Goal: Check status: Check status

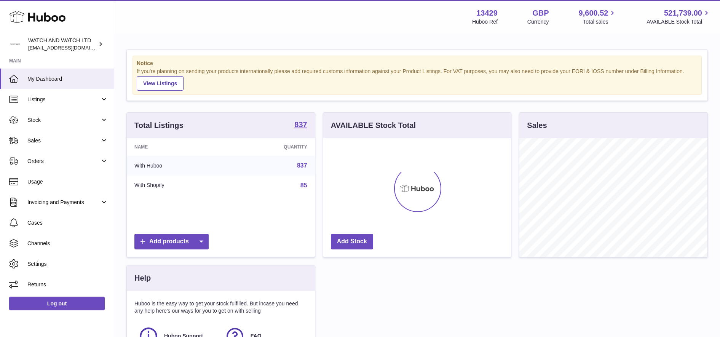
scroll to position [119, 188]
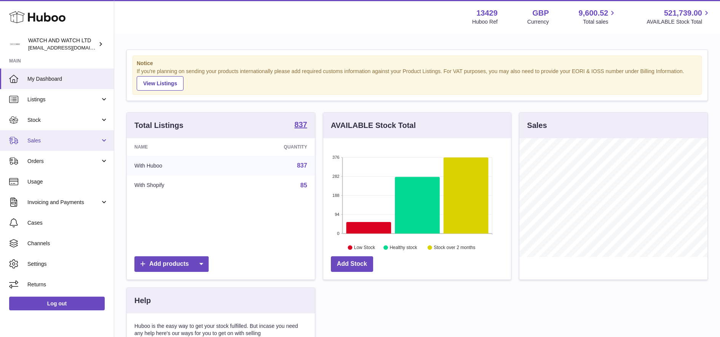
click at [66, 142] on span "Sales" at bounding box center [63, 140] width 73 height 7
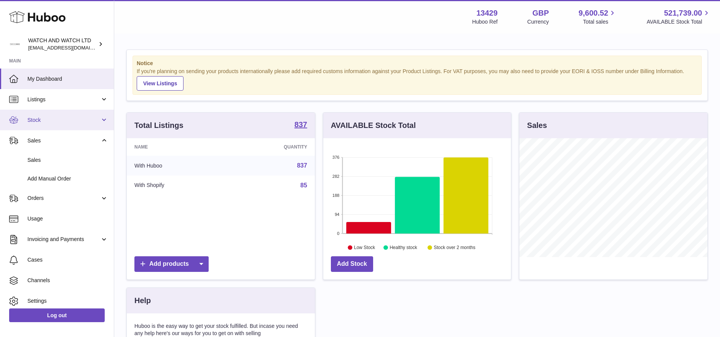
click at [72, 118] on span "Stock" at bounding box center [63, 119] width 73 height 7
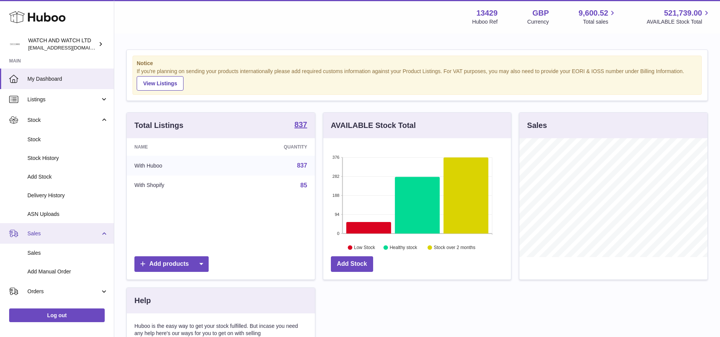
click at [81, 233] on span "Sales" at bounding box center [63, 233] width 73 height 7
click at [72, 235] on span "Sales" at bounding box center [63, 233] width 73 height 7
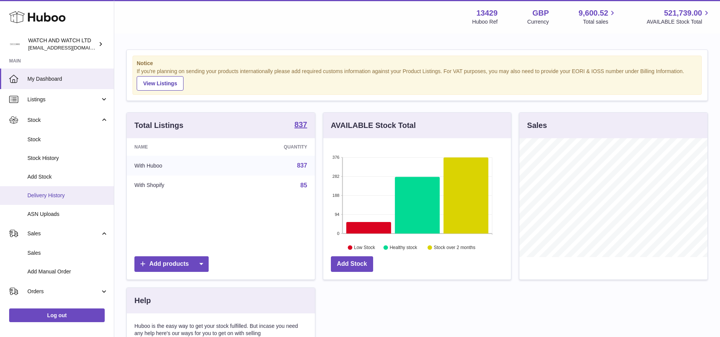
click at [74, 195] on span "Delivery History" at bounding box center [67, 195] width 81 height 7
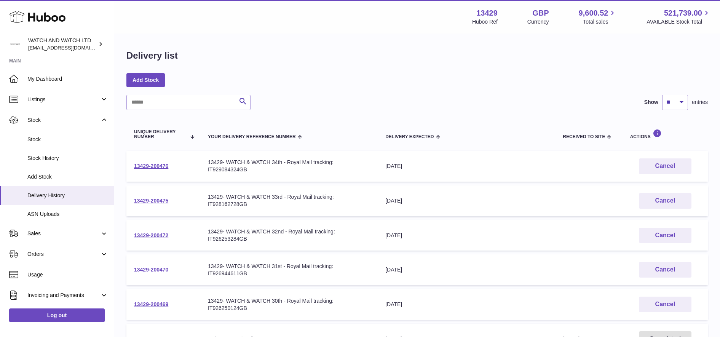
click at [155, 110] on div "Search Show ** ** ** *** entries Unique Delivery Number Your Delivery Reference…" at bounding box center [416, 302] width 581 height 415
click at [157, 105] on input "text" at bounding box center [188, 102] width 124 height 15
paste input "*****"
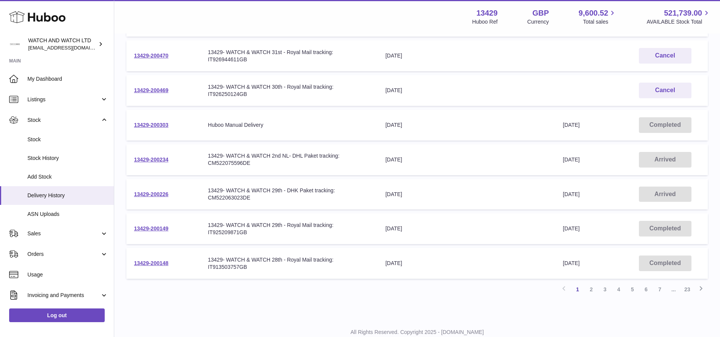
scroll to position [191, 0]
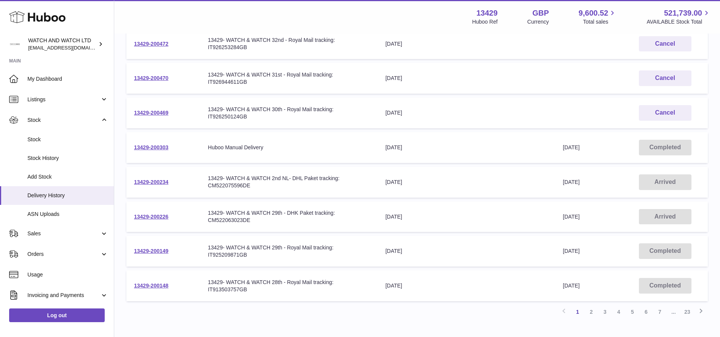
type input "*****"
click at [142, 254] on link "13429-200149" at bounding box center [151, 251] width 34 height 6
click at [163, 183] on link "13429-200234" at bounding box center [151, 182] width 34 height 6
click at [159, 215] on link "13429-200226" at bounding box center [151, 217] width 34 height 6
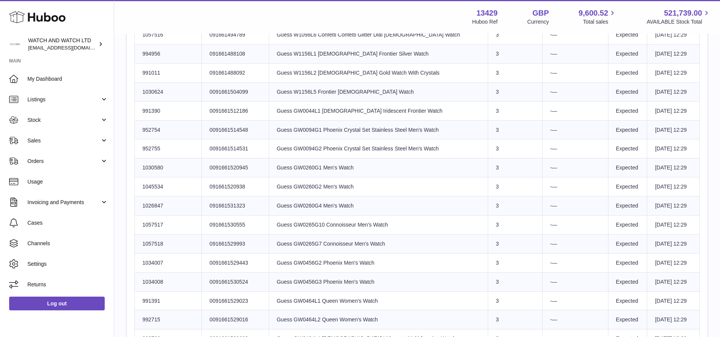
scroll to position [272, 0]
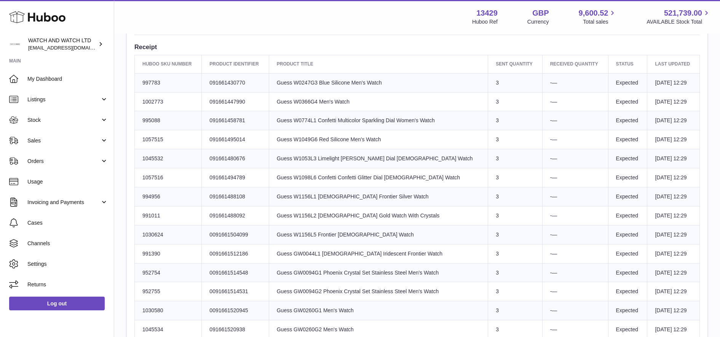
click at [165, 80] on td "Huboo SKU Number 997783" at bounding box center [168, 82] width 67 height 19
click at [157, 100] on td "Huboo SKU Number 1002773" at bounding box center [168, 101] width 67 height 19
click at [154, 124] on td "Huboo SKU Number 995088" at bounding box center [168, 120] width 67 height 19
click at [155, 143] on td "Huboo SKU Number 1057515" at bounding box center [168, 139] width 67 height 19
click at [156, 163] on td "Huboo SKU Number 1045532" at bounding box center [168, 158] width 67 height 19
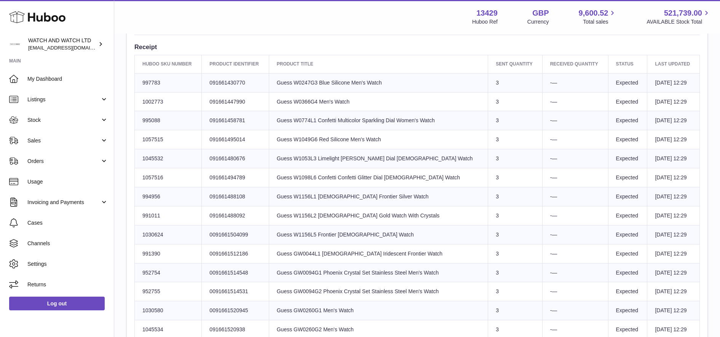
click at [157, 176] on td "Huboo SKU Number 1057516" at bounding box center [168, 177] width 67 height 19
click at [154, 193] on td "Huboo SKU Number 994956" at bounding box center [168, 196] width 67 height 19
click at [153, 217] on td "Huboo SKU Number 991011" at bounding box center [168, 215] width 67 height 19
click at [155, 234] on td "Huboo SKU Number 1030624" at bounding box center [168, 234] width 67 height 19
click at [151, 253] on td "Huboo SKU Number 991390" at bounding box center [168, 253] width 67 height 19
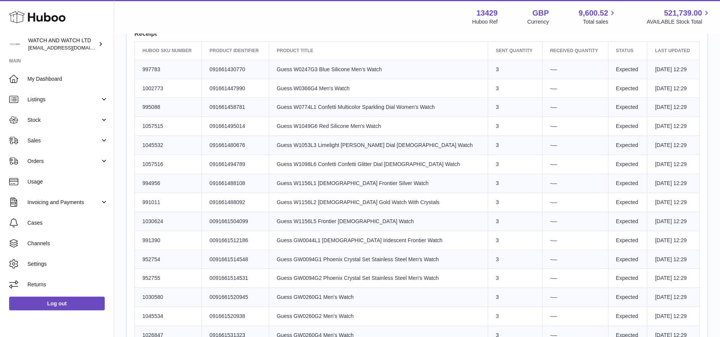
scroll to position [177, 0]
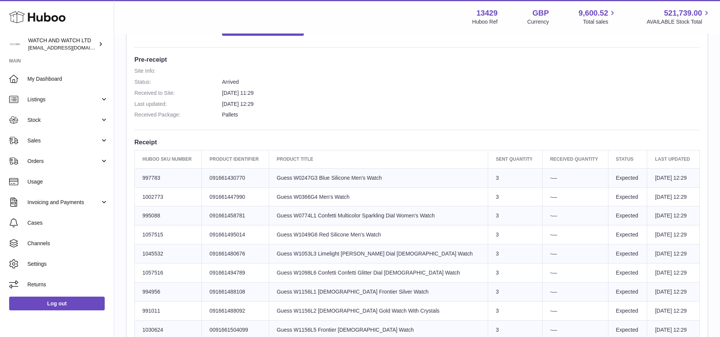
click at [156, 174] on td "Huboo SKU Number 997783" at bounding box center [168, 177] width 67 height 19
click at [155, 198] on td "Huboo SKU Number 1002773" at bounding box center [168, 196] width 67 height 19
click at [156, 215] on td "Huboo SKU Number 995088" at bounding box center [168, 215] width 67 height 19
click at [156, 236] on td "Huboo SKU Number 1057515" at bounding box center [168, 234] width 67 height 19
click at [154, 258] on td "Huboo SKU Number 1045532" at bounding box center [168, 253] width 67 height 19
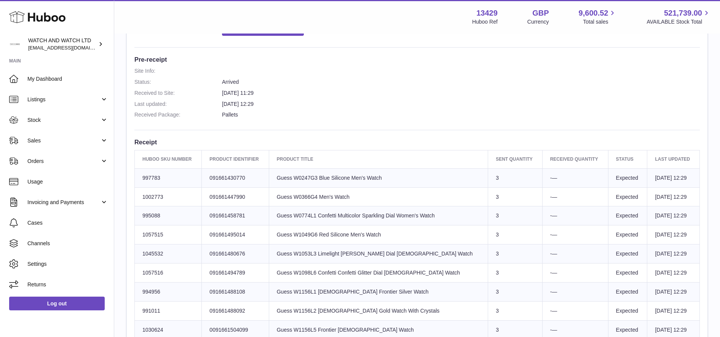
click at [154, 271] on td "Huboo SKU Number 1057516" at bounding box center [168, 272] width 67 height 19
click at [151, 289] on td "Huboo SKU Number 994956" at bounding box center [168, 291] width 67 height 19
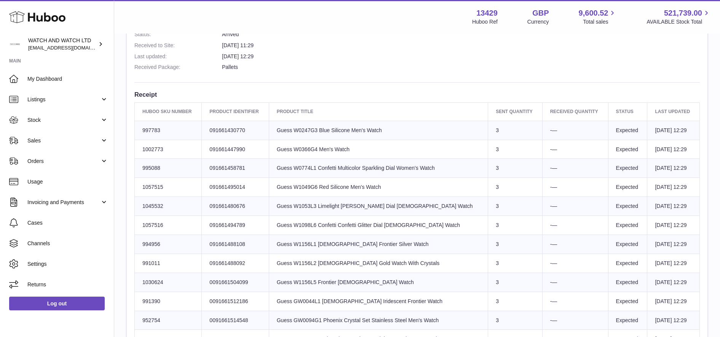
click at [147, 265] on td "Huboo SKU Number 991011" at bounding box center [168, 263] width 67 height 19
click at [154, 280] on td "Huboo SKU Number 1030624" at bounding box center [168, 282] width 67 height 19
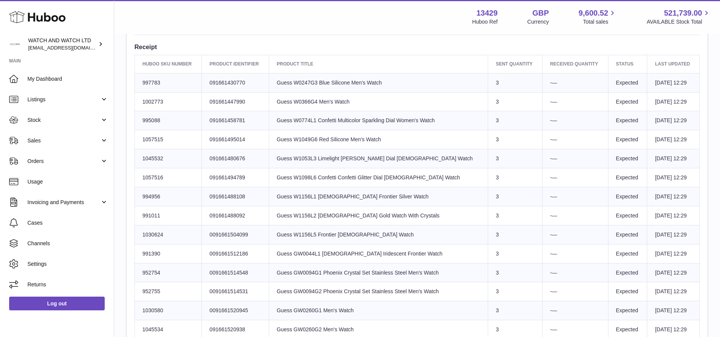
click at [150, 259] on td "Huboo SKU Number 991390" at bounding box center [168, 253] width 67 height 19
click at [156, 274] on td "Huboo SKU Number 952754" at bounding box center [168, 272] width 67 height 19
click at [153, 291] on td "Huboo SKU Number 952755" at bounding box center [168, 291] width 67 height 19
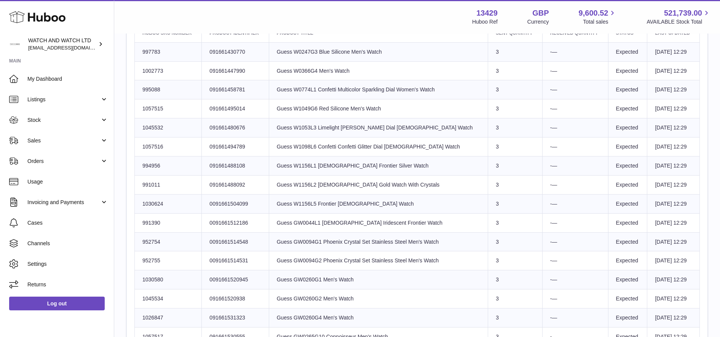
scroll to position [319, 0]
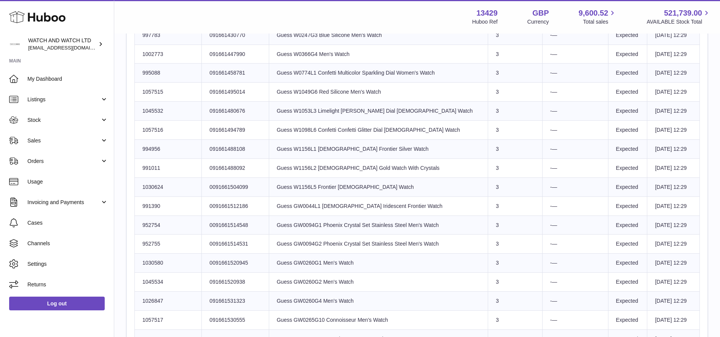
click at [149, 259] on td "Huboo SKU Number 1030580" at bounding box center [168, 263] width 67 height 19
click at [158, 287] on td "Huboo SKU Number 1045534" at bounding box center [168, 282] width 67 height 19
click at [154, 305] on td "Huboo SKU Number 1026847" at bounding box center [168, 301] width 67 height 19
click at [151, 323] on td "Huboo SKU Number 1057517" at bounding box center [168, 320] width 67 height 19
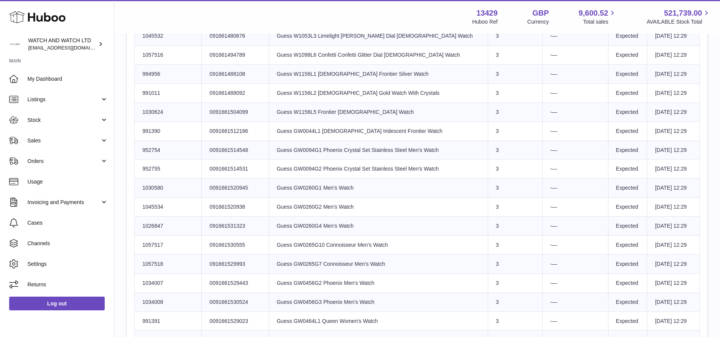
scroll to position [415, 0]
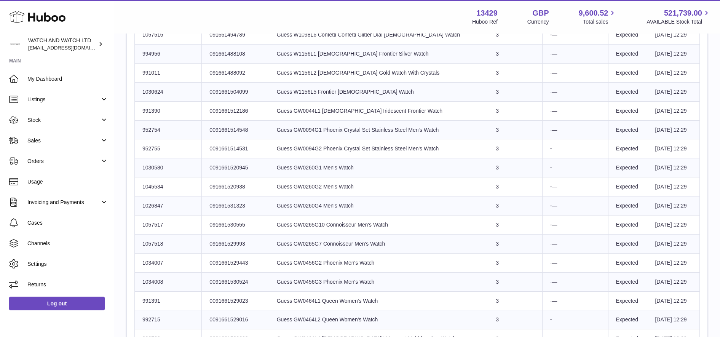
click at [153, 226] on td "Huboo SKU Number 1057517" at bounding box center [168, 224] width 67 height 19
click at [159, 244] on td "Huboo SKU Number 1057518" at bounding box center [168, 243] width 67 height 19
click at [158, 266] on td "Huboo SKU Number 1034007" at bounding box center [168, 262] width 67 height 19
click at [159, 280] on td "Huboo SKU Number 1034008" at bounding box center [168, 281] width 67 height 19
click at [156, 300] on td "Huboo SKU Number 991391" at bounding box center [168, 300] width 67 height 19
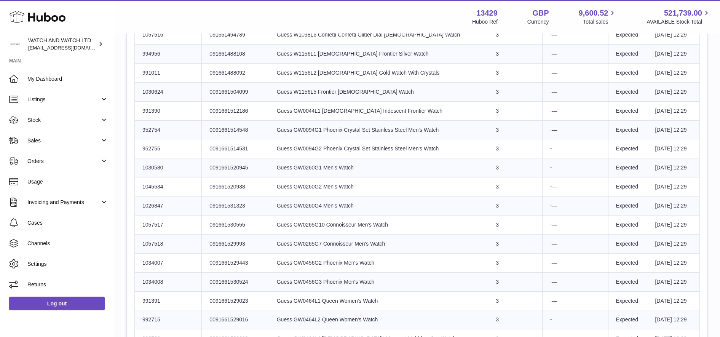
click at [152, 319] on td "Huboo SKU Number 992715" at bounding box center [168, 319] width 67 height 19
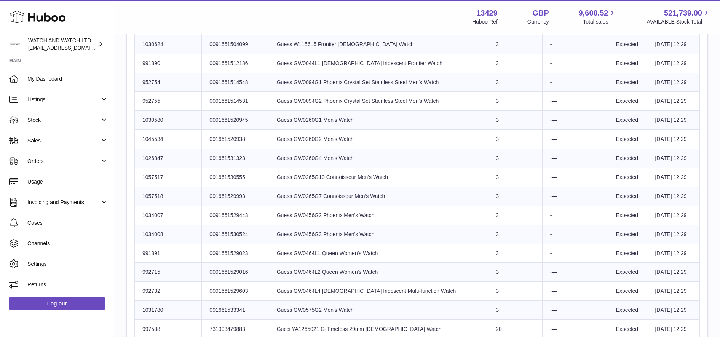
click at [149, 290] on td "Huboo SKU Number 992732" at bounding box center [168, 291] width 67 height 19
click at [151, 313] on td "Huboo SKU Number 1031780" at bounding box center [168, 310] width 67 height 19
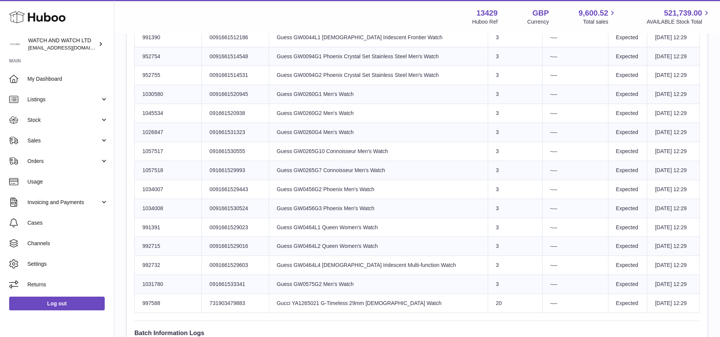
scroll to position [510, 0]
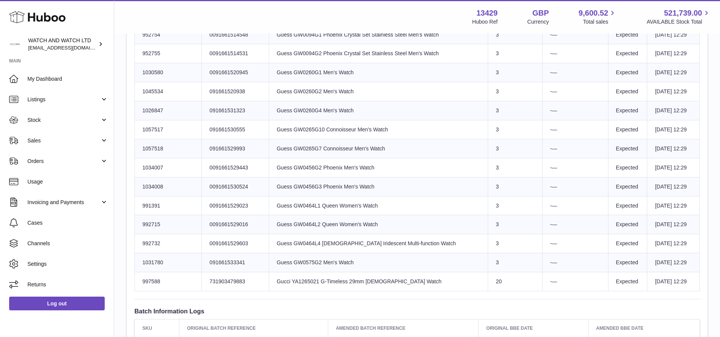
click at [151, 285] on td "Huboo SKU Number 997588" at bounding box center [168, 281] width 67 height 19
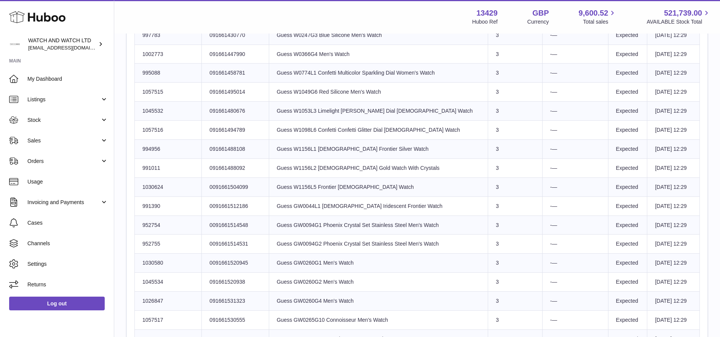
scroll to position [272, 0]
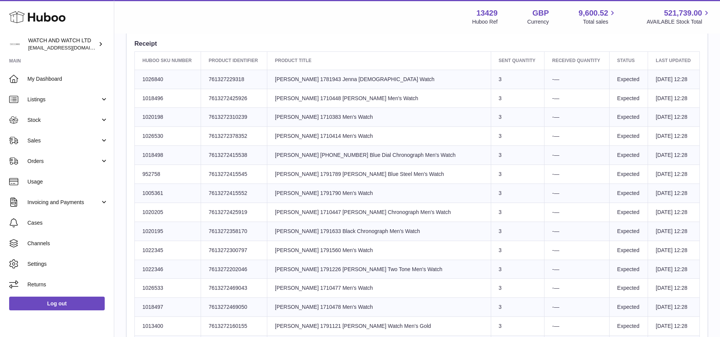
scroll to position [262, 0]
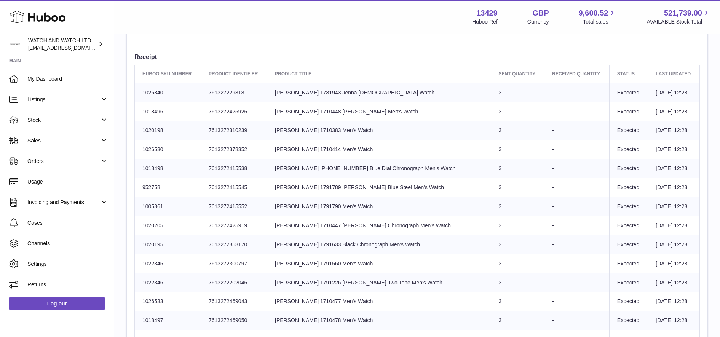
click at [491, 96] on td "Sent Quantity 3" at bounding box center [518, 92] width 54 height 19
click at [32, 103] on link "Listings" at bounding box center [57, 99] width 114 height 21
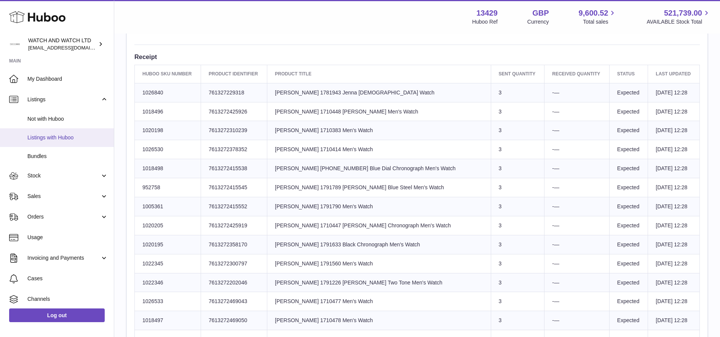
click at [37, 136] on span "Listings with Huboo" at bounding box center [67, 137] width 81 height 7
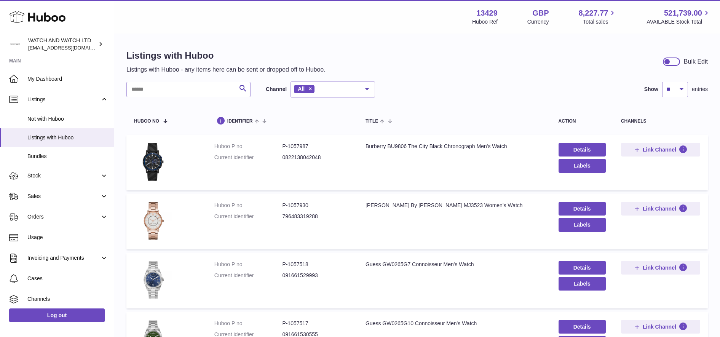
click at [190, 92] on input "text" at bounding box center [188, 89] width 124 height 15
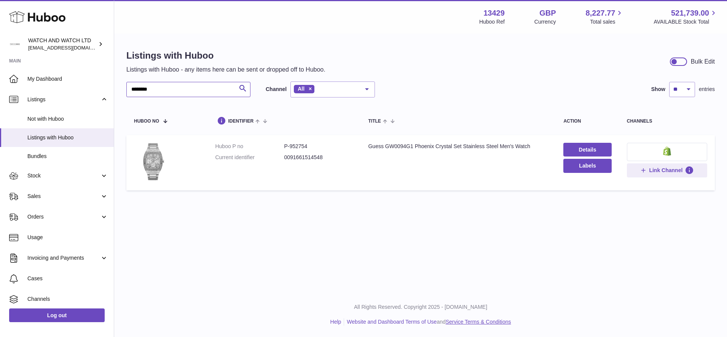
type input "********"
click at [219, 84] on input "********" at bounding box center [188, 89] width 124 height 15
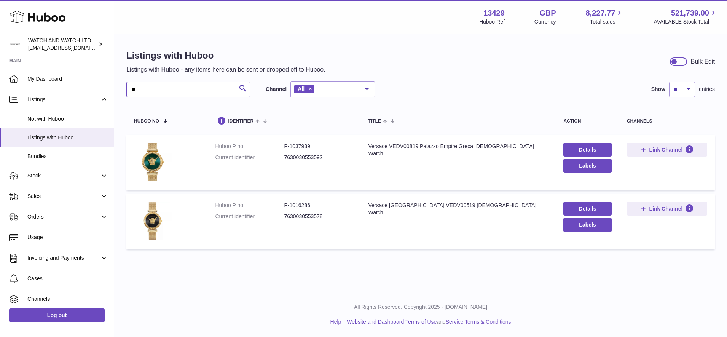
type input "*"
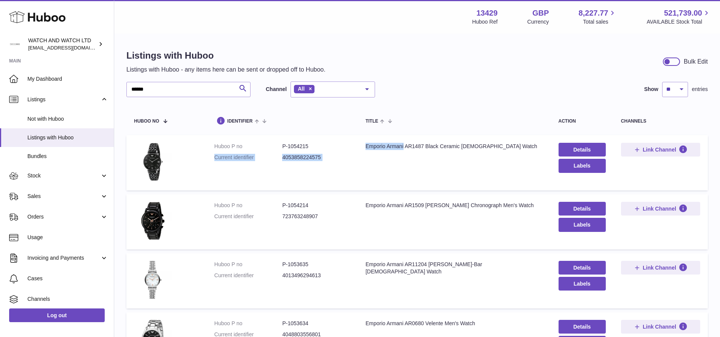
drag, startPoint x: 355, startPoint y: 144, endPoint x: 406, endPoint y: 148, distance: 51.5
click at [406, 148] on tr "Huboo P no P-1054215 Current identifier 4053858224575 Title Emporio Armani AR14…" at bounding box center [416, 162] width 581 height 55
drag, startPoint x: 406, startPoint y: 148, endPoint x: 418, endPoint y: 176, distance: 31.0
click at [418, 176] on td "Title Emporio Armani AR1487 Black Ceramic Ladies Watch" at bounding box center [454, 162] width 193 height 55
drag, startPoint x: 418, startPoint y: 176, endPoint x: 364, endPoint y: 147, distance: 61.3
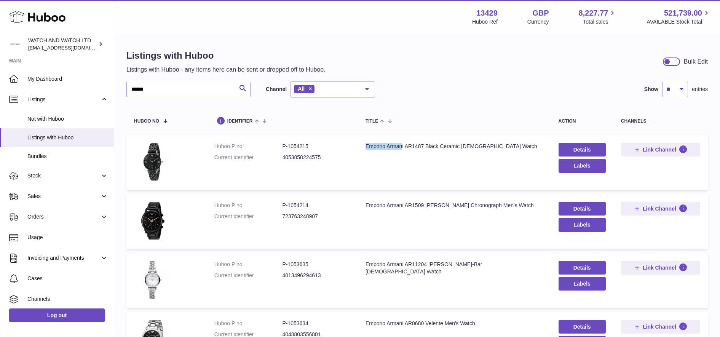
click at [365, 147] on div "Emporio Armani AR1487 Black Ceramic Ladies Watch" at bounding box center [454, 146] width 178 height 7
copy div "Emporio Arman"
click at [198, 84] on input "******" at bounding box center [188, 89] width 124 height 15
paste input "**********"
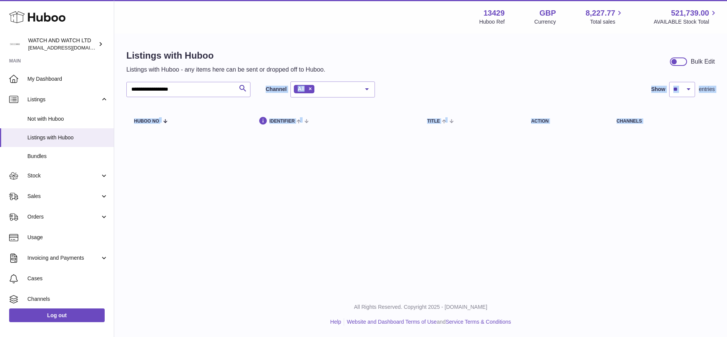
drag, startPoint x: 198, startPoint y: 84, endPoint x: 158, endPoint y: 91, distance: 41.2
click at [158, 91] on div "**********" at bounding box center [420, 75] width 613 height 150
click at [215, 89] on input "**********" at bounding box center [188, 89] width 124 height 15
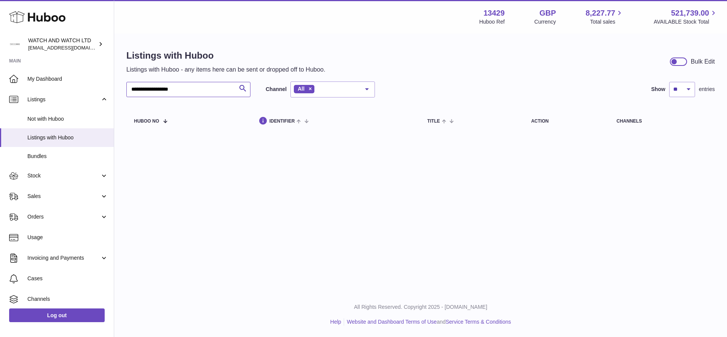
click at [215, 89] on input "**********" at bounding box center [188, 89] width 124 height 15
paste input "text"
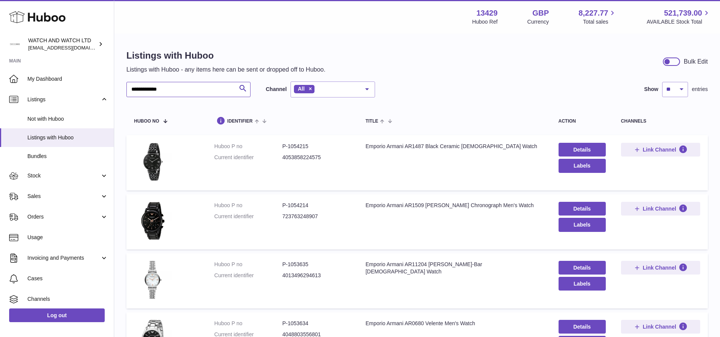
type input "**********"
click at [218, 93] on input "**********" at bounding box center [188, 89] width 124 height 15
type input "***"
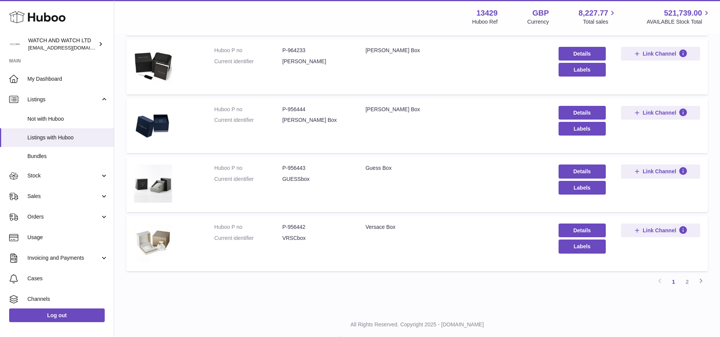
scroll to position [467, 0]
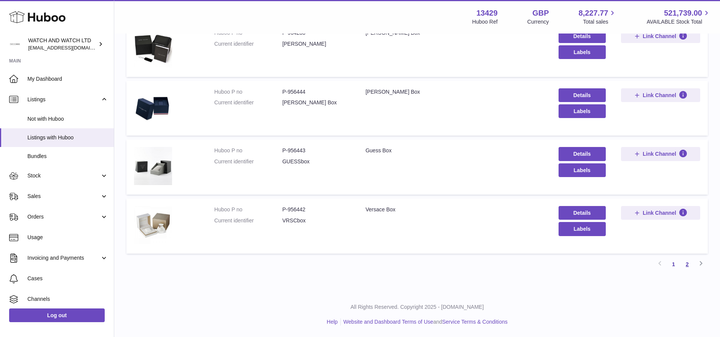
click at [688, 265] on link "2" at bounding box center [687, 264] width 14 height 14
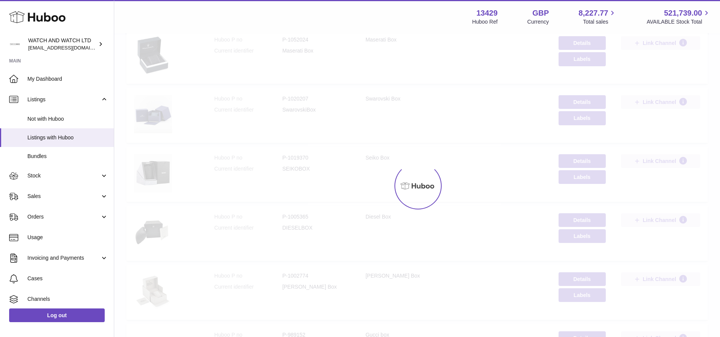
scroll to position [34, 0]
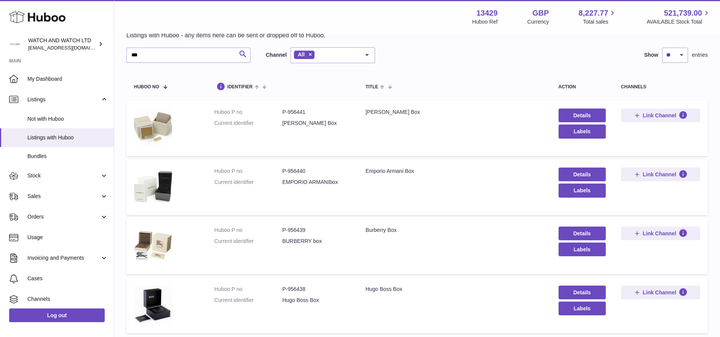
click at [292, 168] on dd "P-956440" at bounding box center [316, 170] width 68 height 7
copy dd "956440"
click at [53, 196] on span "Sales" at bounding box center [63, 196] width 73 height 7
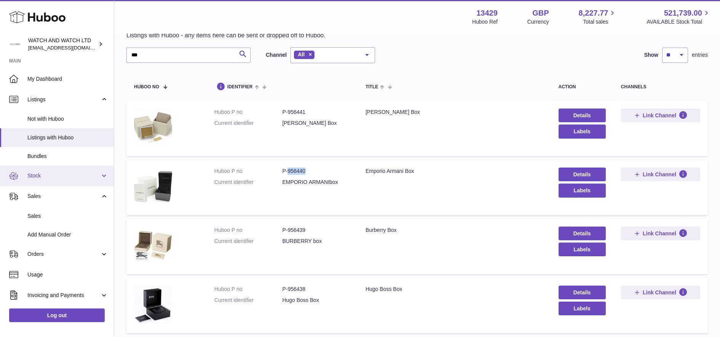
click at [59, 174] on span "Stock" at bounding box center [63, 175] width 73 height 7
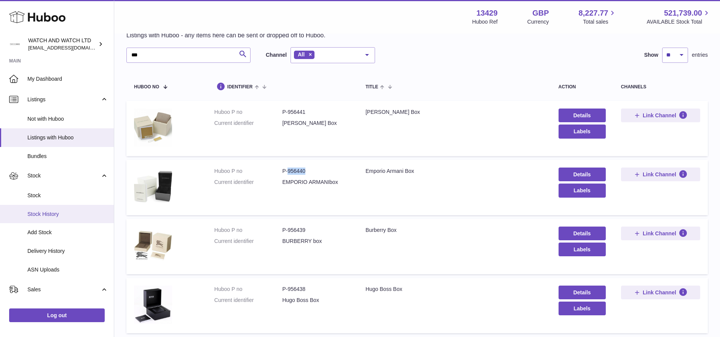
click at [51, 214] on span "Stock History" at bounding box center [67, 214] width 81 height 7
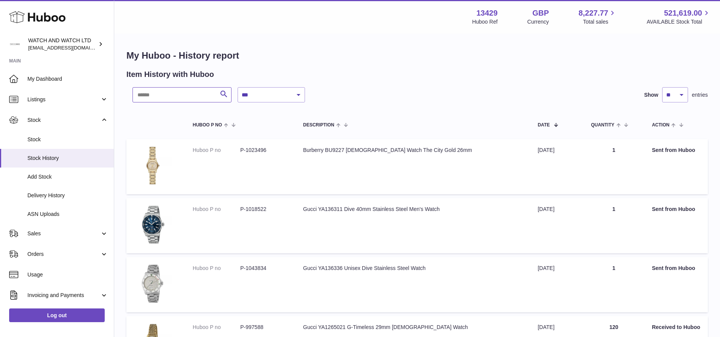
click at [188, 96] on input "text" at bounding box center [181, 94] width 99 height 15
paste input "******"
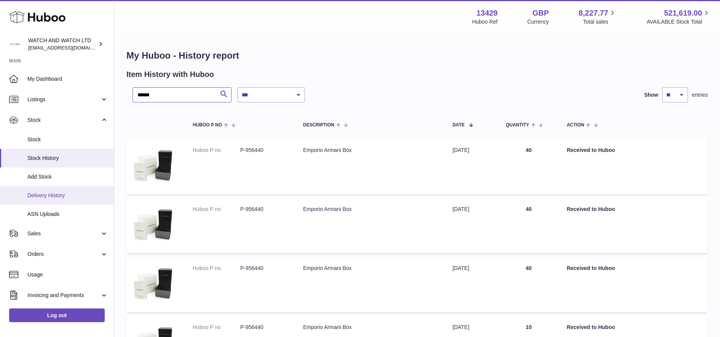
type input "******"
click at [54, 196] on span "Delivery History" at bounding box center [67, 195] width 81 height 7
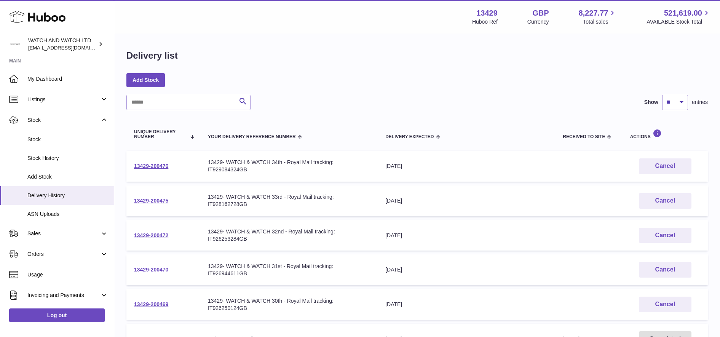
scroll to position [190, 0]
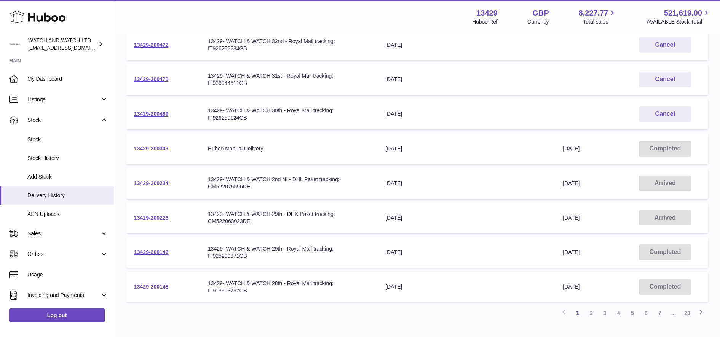
click at [158, 182] on link "13429-200234" at bounding box center [151, 183] width 34 height 6
click at [155, 222] on td "13429-200226" at bounding box center [163, 218] width 74 height 31
click at [156, 216] on link "13429-200226" at bounding box center [151, 218] width 34 height 6
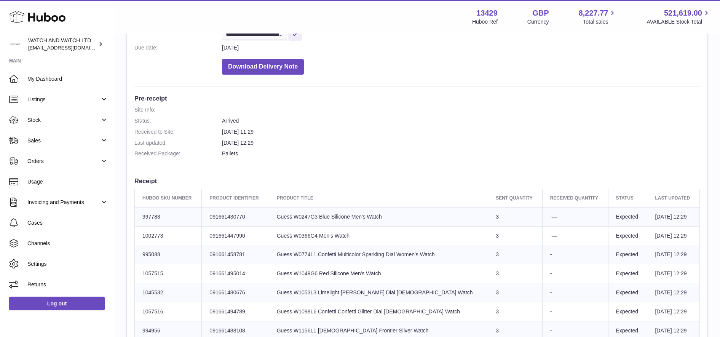
scroll to position [143, 0]
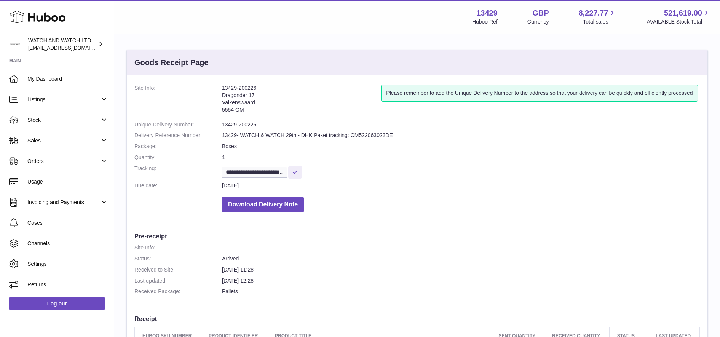
drag, startPoint x: 548, startPoint y: 98, endPoint x: 522, endPoint y: 80, distance: 32.2
